Goal: Task Accomplishment & Management: Use online tool/utility

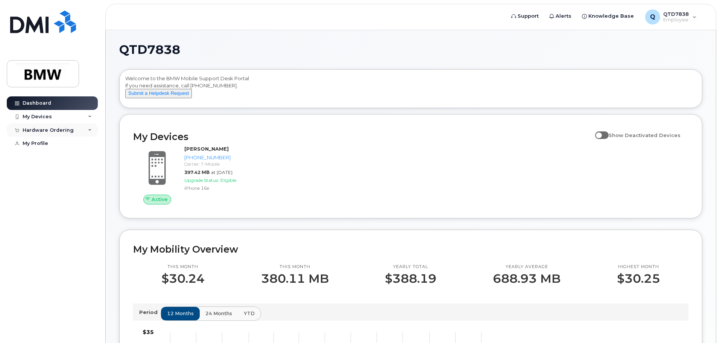
click at [33, 129] on div "Hardware Ordering" at bounding box center [48, 130] width 51 height 6
click at [35, 157] on div "My Profile" at bounding box center [36, 158] width 26 height 6
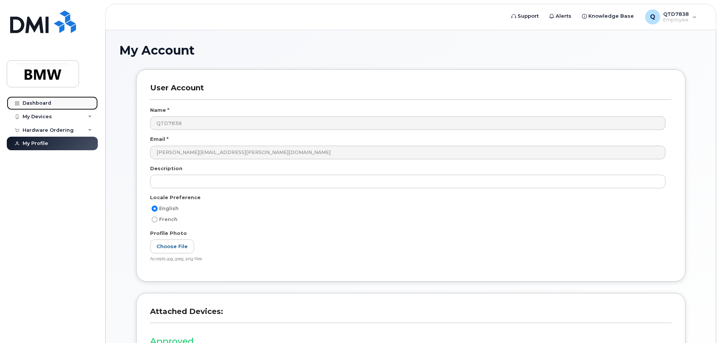
click at [36, 103] on div "Dashboard" at bounding box center [37, 103] width 29 height 6
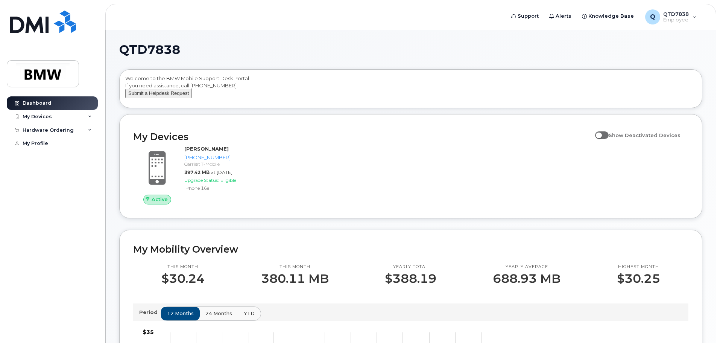
click at [153, 98] on button "Submit a Helpdesk Request" at bounding box center [158, 93] width 67 height 9
